Goal: Navigation & Orientation: Find specific page/section

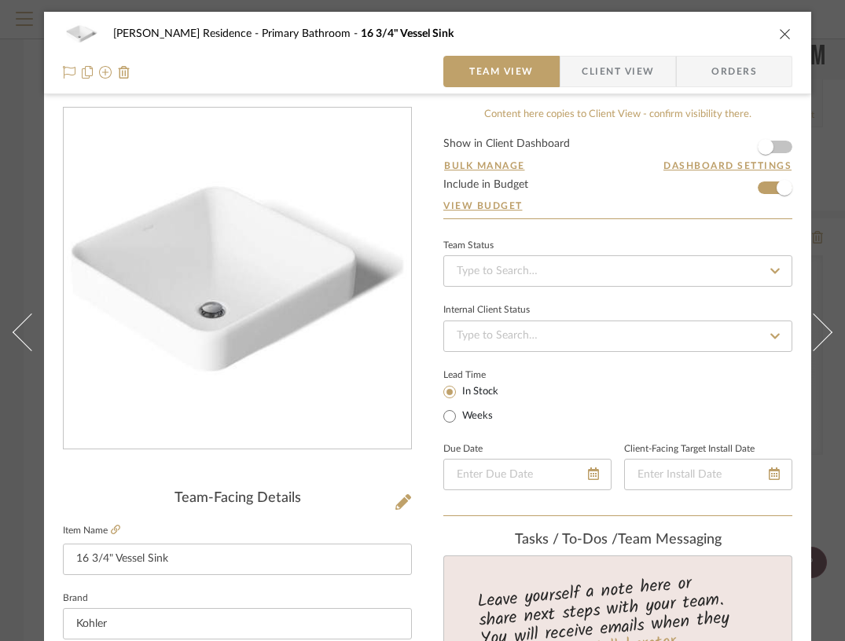
click at [779, 28] on icon "close" at bounding box center [785, 34] width 13 height 13
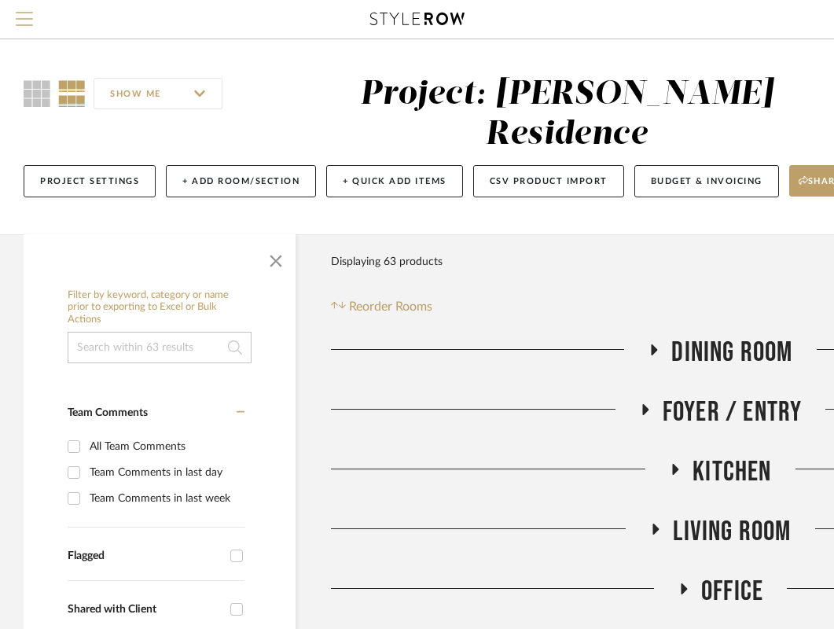
click at [21, 20] on span "Menu" at bounding box center [24, 24] width 17 height 24
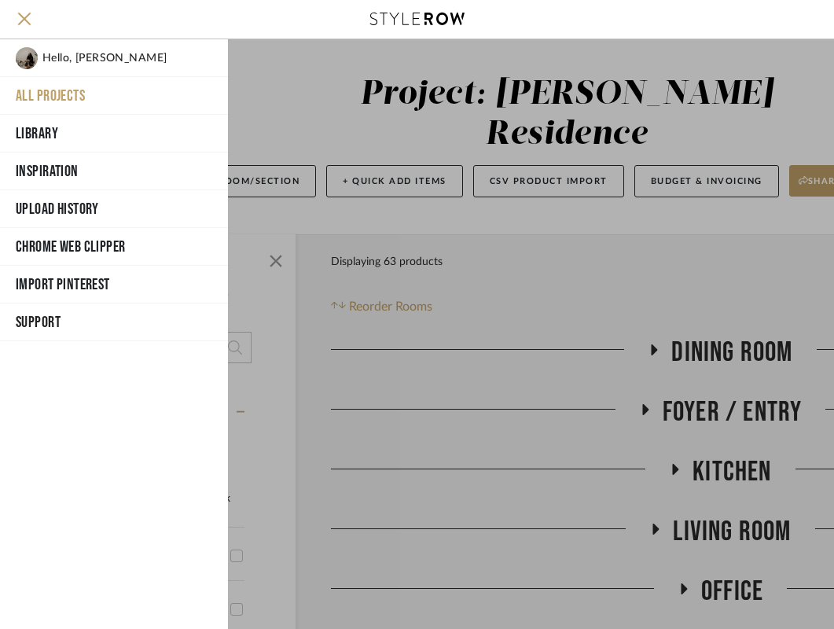
click at [46, 93] on button "All Projects" at bounding box center [114, 96] width 228 height 38
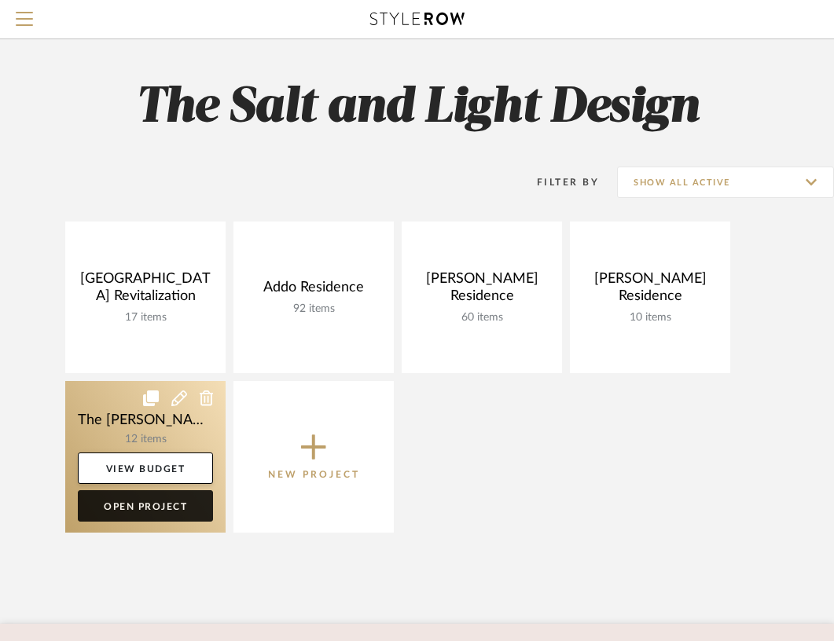
click at [148, 509] on link "Open Project" at bounding box center [145, 505] width 135 height 31
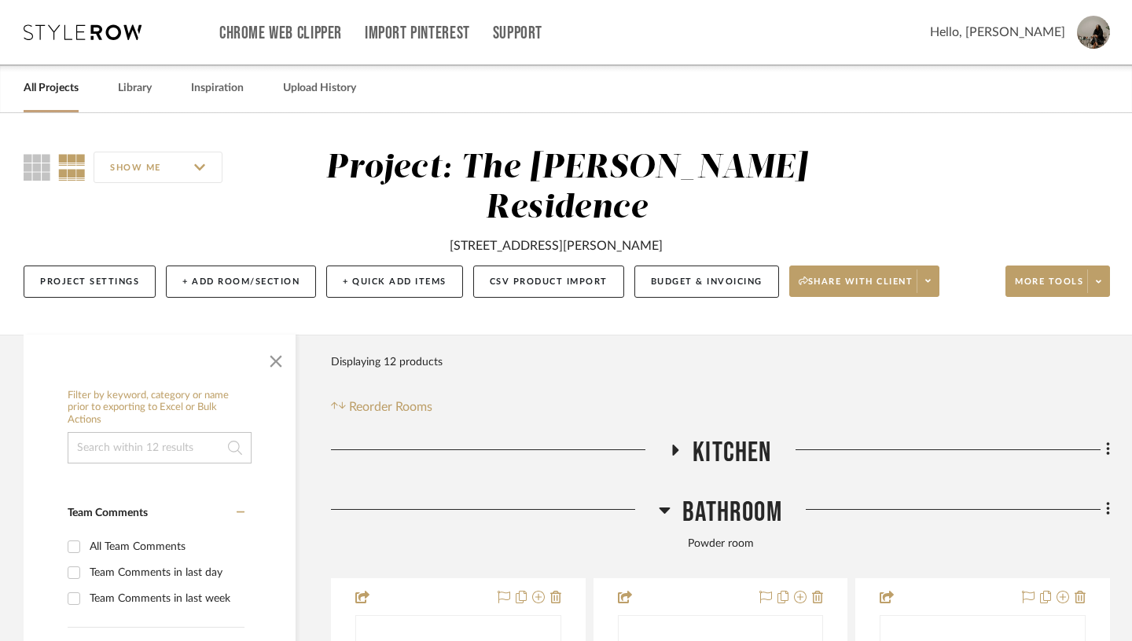
click at [664, 508] on icon at bounding box center [664, 511] width 11 height 6
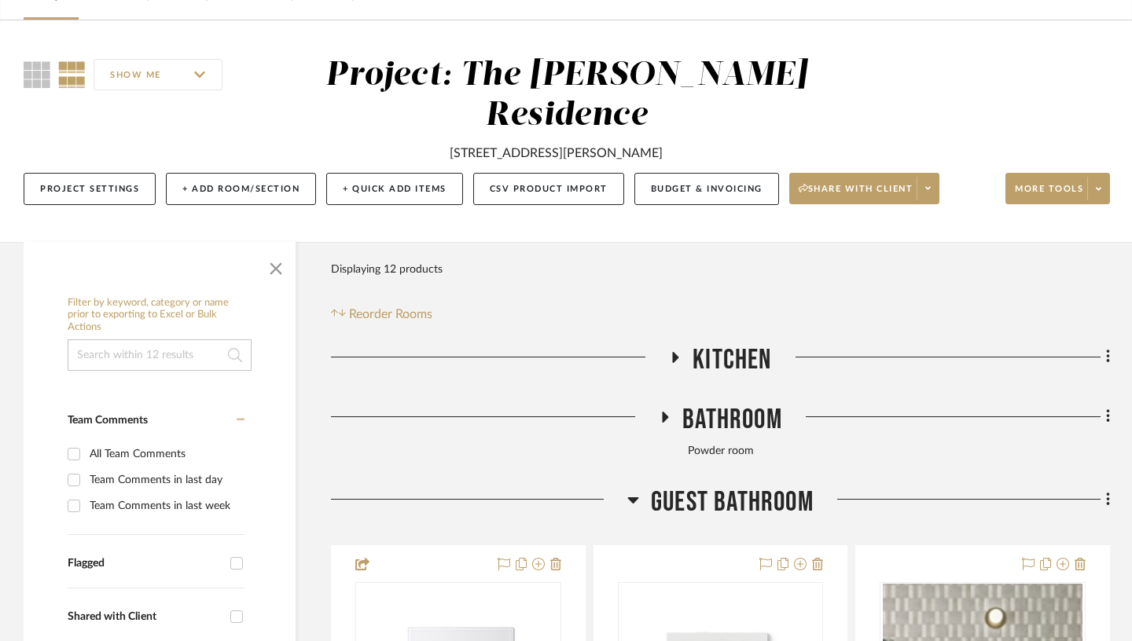
scroll to position [164, 0]
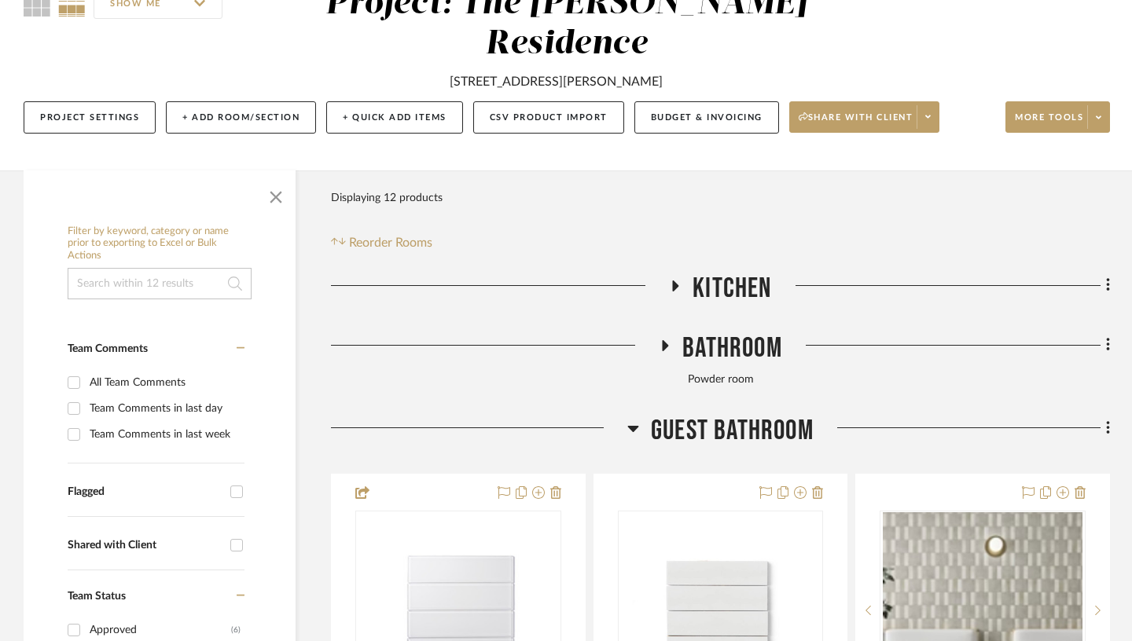
click at [634, 419] on icon at bounding box center [633, 428] width 12 height 19
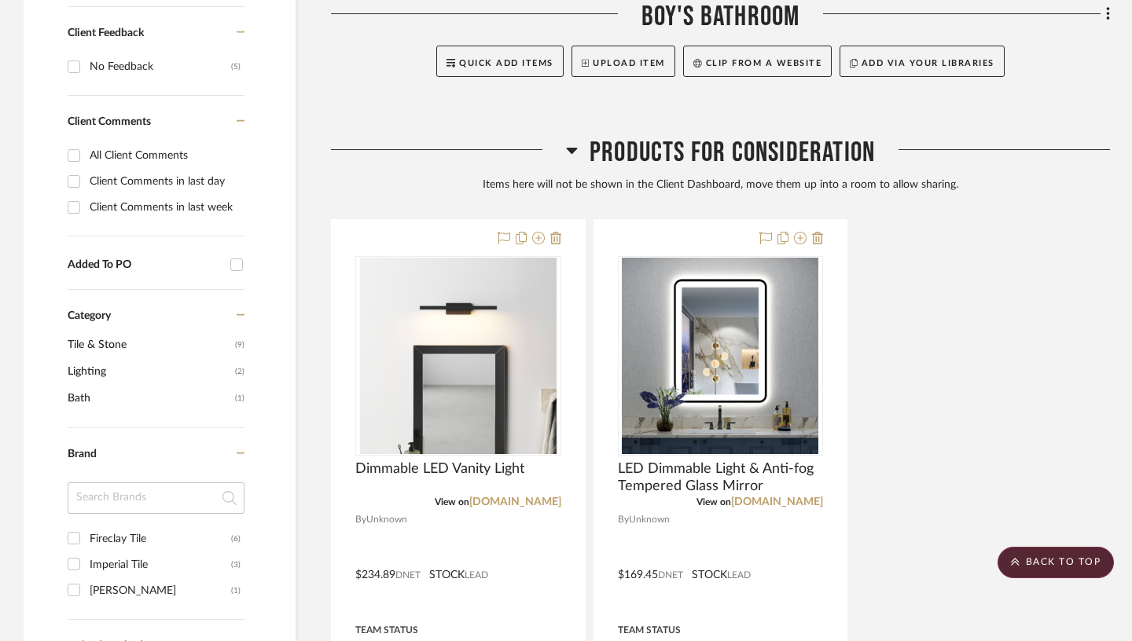
scroll to position [817, 0]
